Goal: Information Seeking & Learning: Learn about a topic

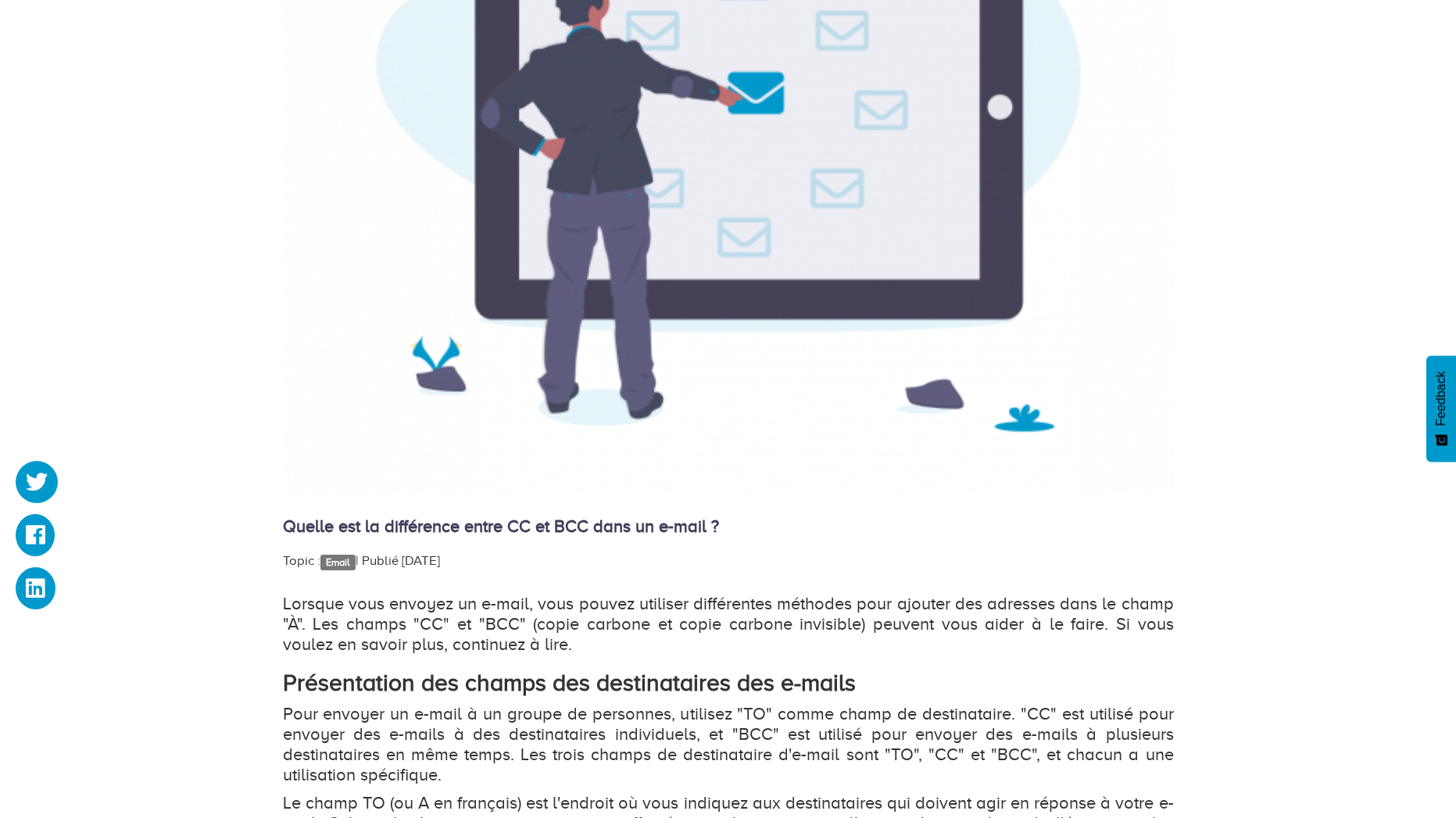
scroll to position [562, 0]
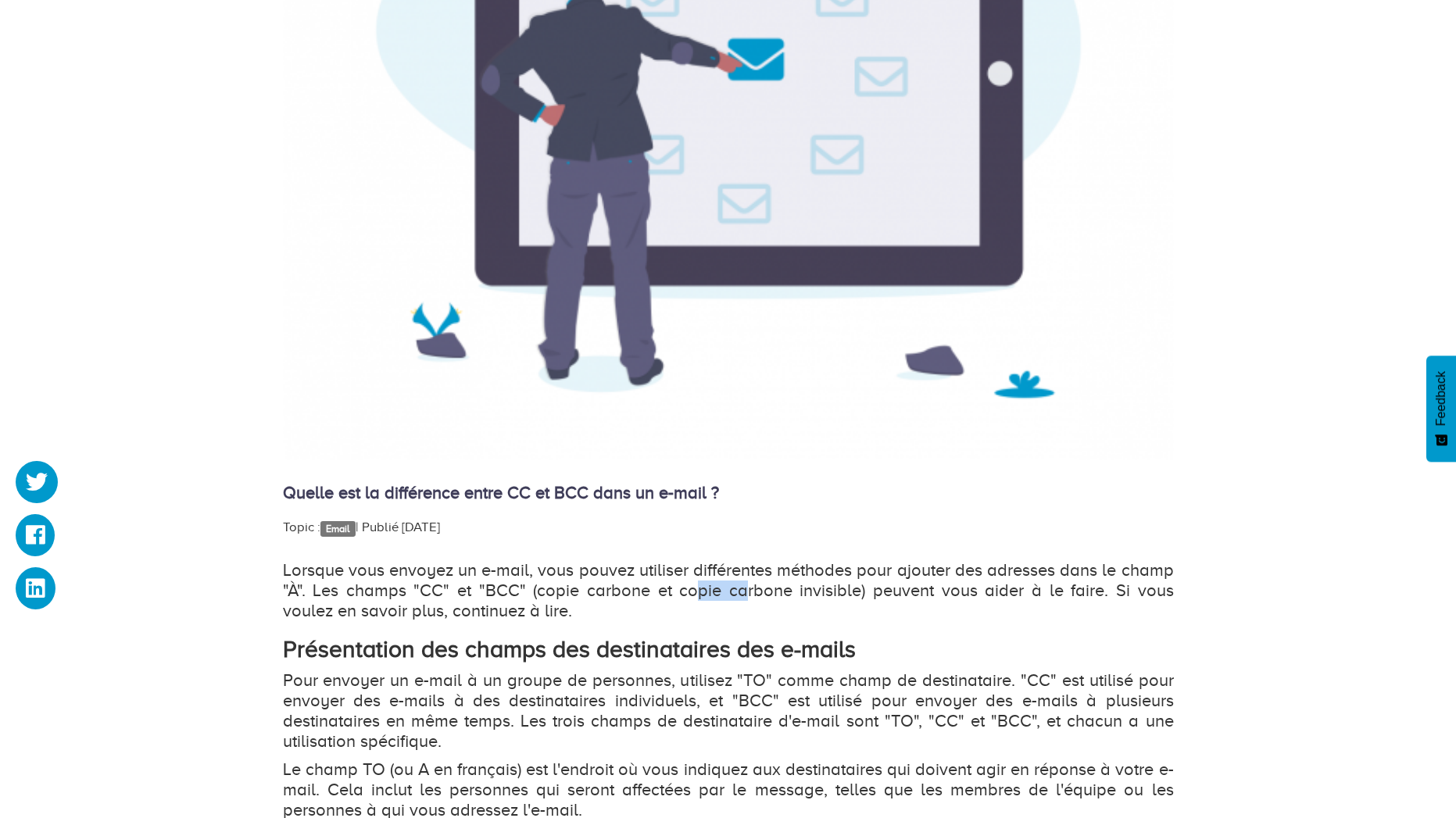
drag, startPoint x: 675, startPoint y: 586, endPoint x: 828, endPoint y: 592, distance: 153.1
click at [782, 591] on p "Lorsque vous envoyez un e-mail, vous pouvez utiliser différentes méthodes pour …" at bounding box center [728, 591] width 891 height 61
click at [832, 592] on p "Lorsque vous envoyez un e-mail, vous pouvez utiliser différentes méthodes pour …" at bounding box center [728, 591] width 891 height 61
drag, startPoint x: 736, startPoint y: 591, endPoint x: 819, endPoint y: 591, distance: 83.0
click at [769, 591] on p "Lorsque vous envoyez un e-mail, vous pouvez utiliser différentes méthodes pour …" at bounding box center [728, 591] width 891 height 61
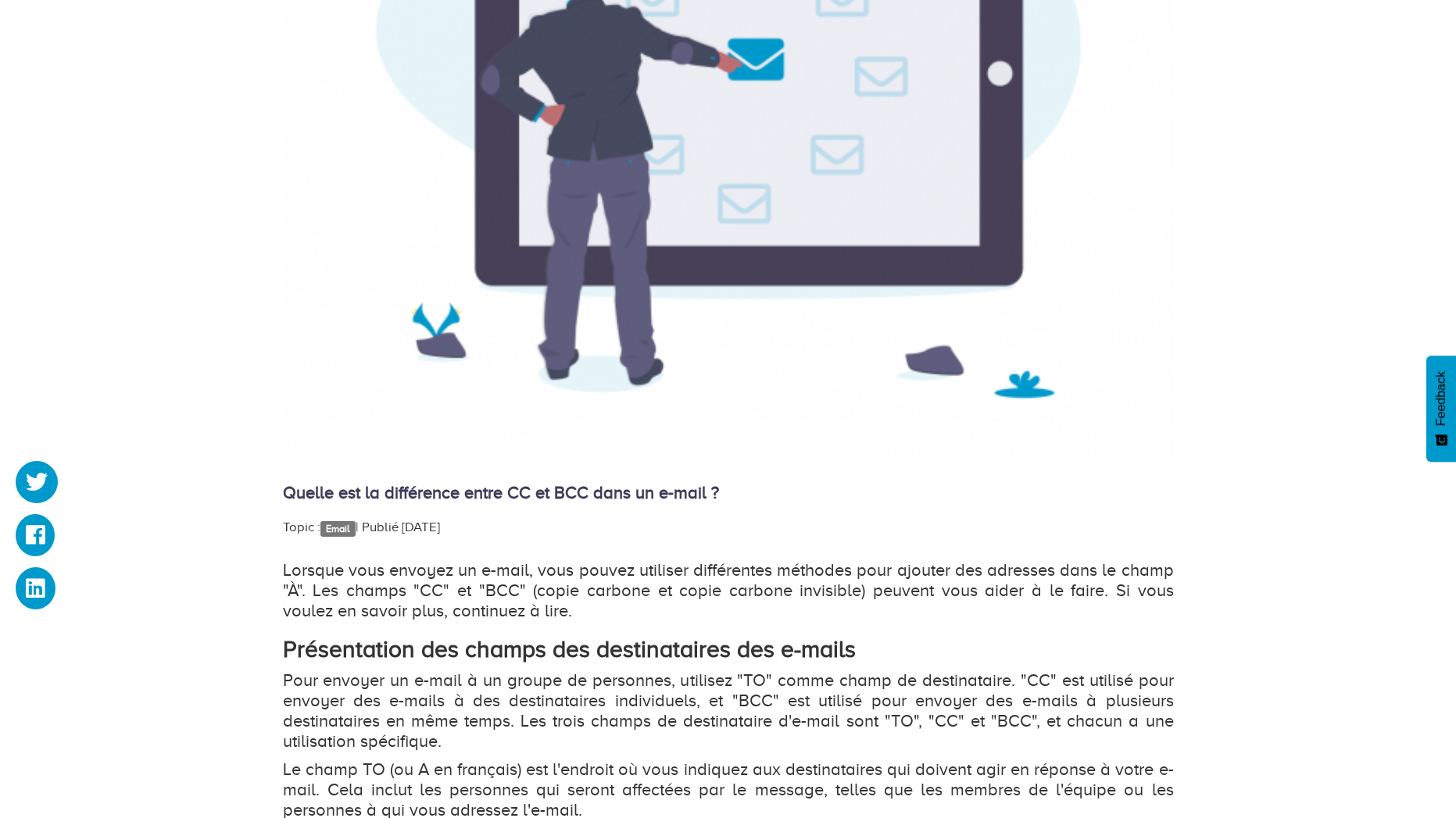
click at [822, 590] on p "Lorsque vous envoyez un e-mail, vous pouvez utiliser différentes méthodes pour …" at bounding box center [728, 591] width 891 height 61
drag, startPoint x: 724, startPoint y: 588, endPoint x: 891, endPoint y: 588, distance: 167.0
click at [855, 588] on p "Lorsque vous envoyez un e-mail, vous pouvez utiliser différentes méthodes pour …" at bounding box center [728, 591] width 891 height 61
click at [895, 588] on p "Lorsque vous envoyez un e-mail, vous pouvez utiliser différentes méthodes pour …" at bounding box center [728, 591] width 891 height 61
drag, startPoint x: 868, startPoint y: 577, endPoint x: 997, endPoint y: 579, distance: 129.0
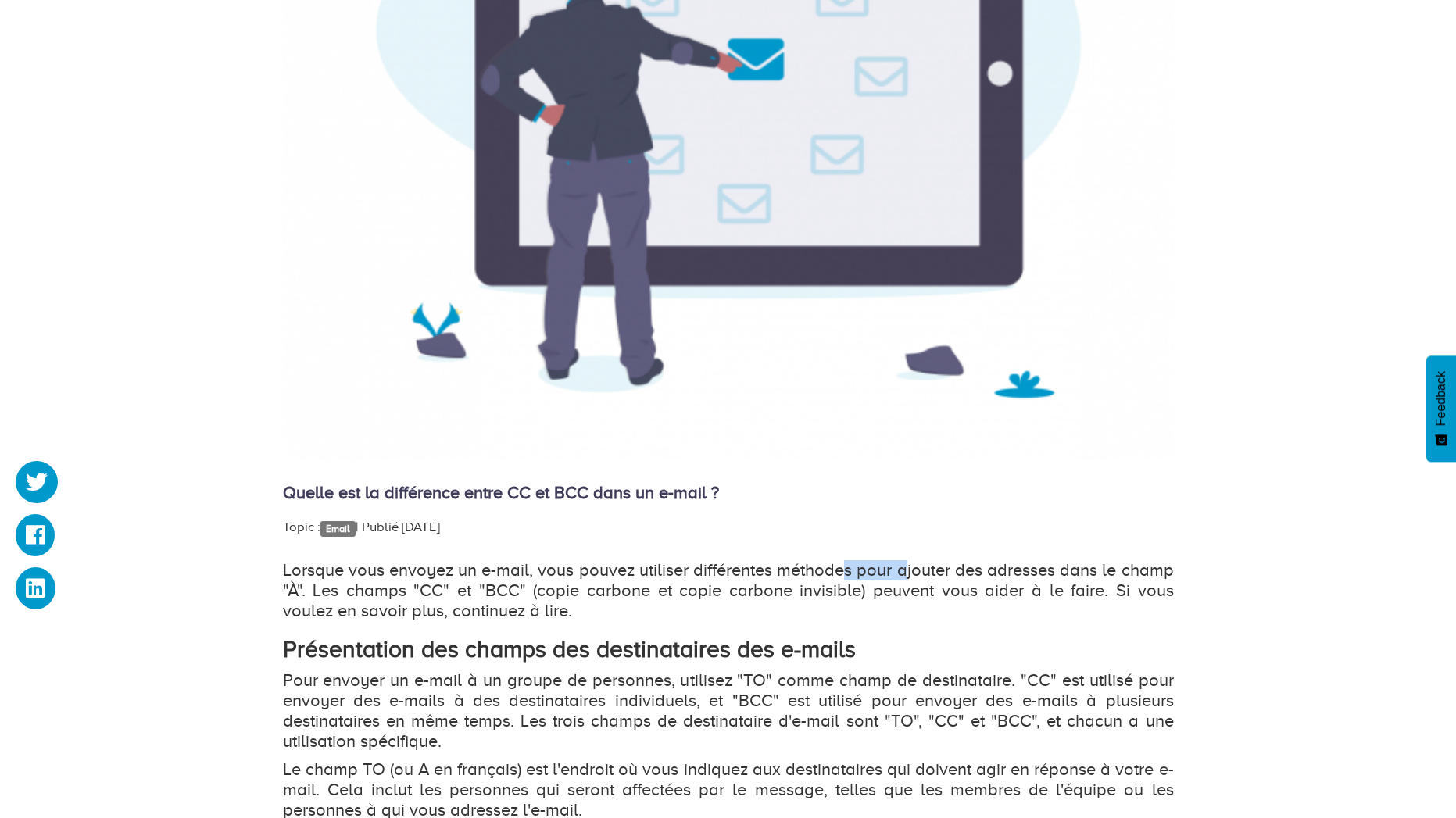
click at [974, 579] on p "Lorsque vous envoyez un e-mail, vous pouvez utiliser différentes méthodes pour …" at bounding box center [728, 591] width 891 height 61
click at [997, 579] on p "Lorsque vous envoyez un e-mail, vous pouvez utiliser différentes méthodes pour …" at bounding box center [728, 591] width 891 height 61
click at [707, 577] on p "Lorsque vous envoyez un e-mail, vous pouvez utiliser différentes méthodes pour …" at bounding box center [728, 591] width 891 height 61
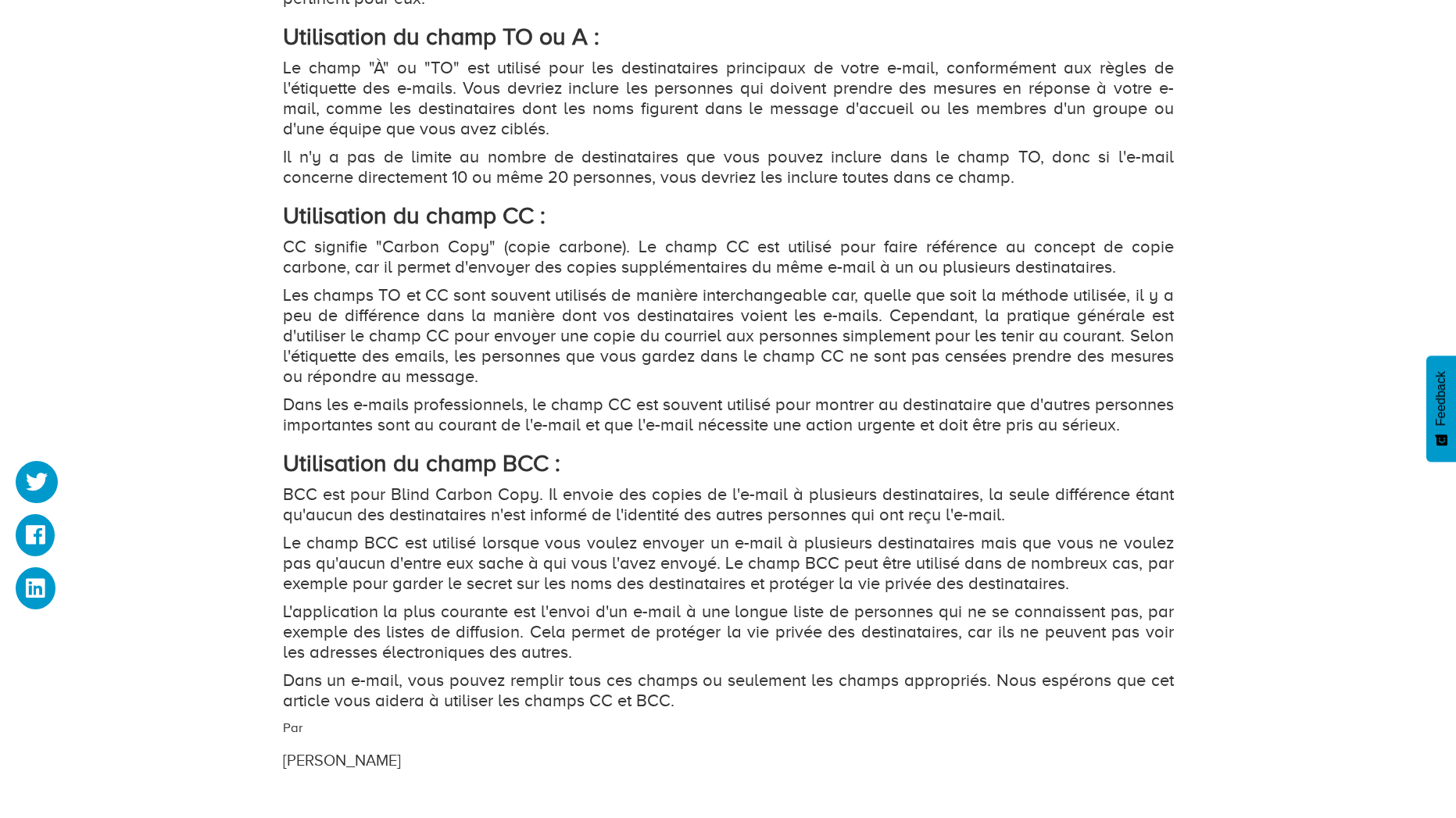
scroll to position [1593, 0]
